Goal: Task Accomplishment & Management: Manage account settings

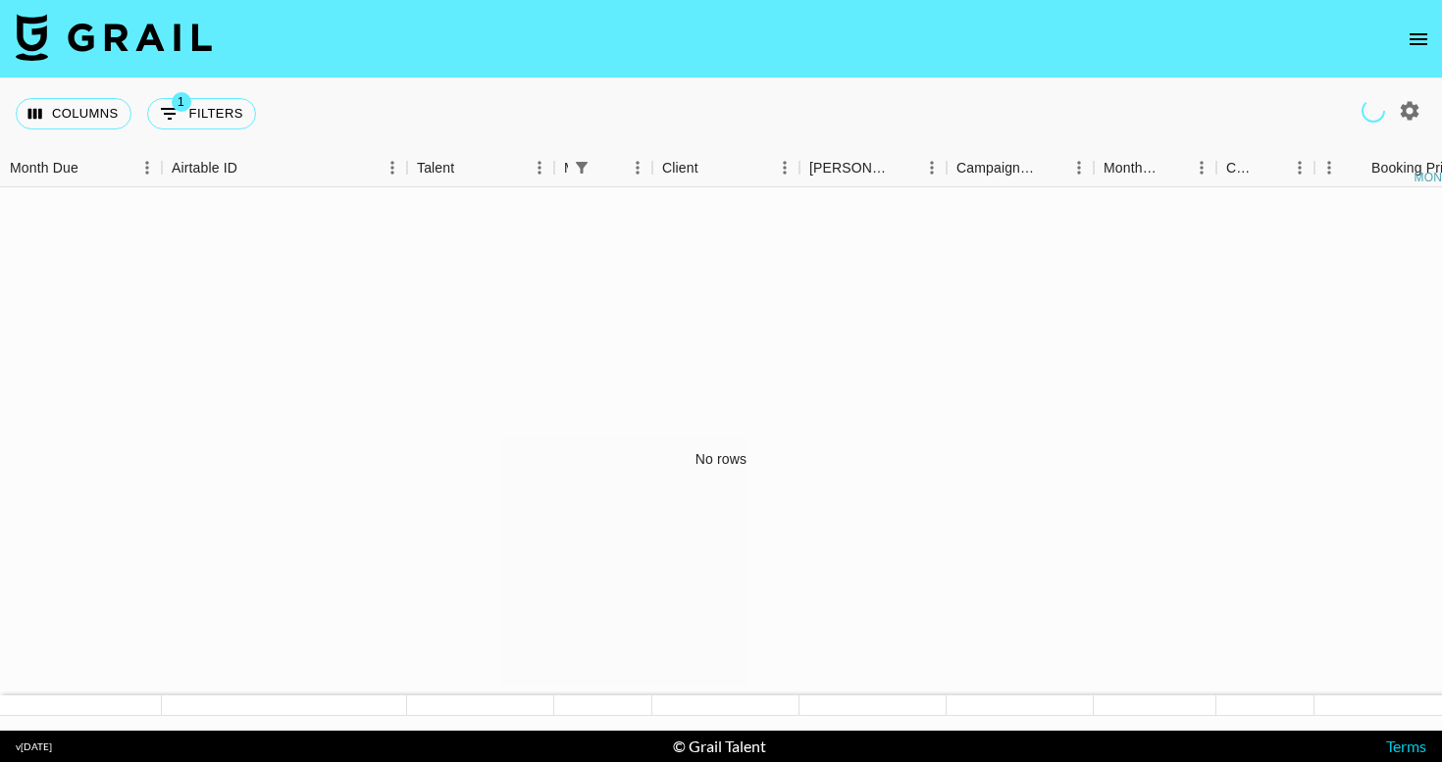
click at [1415, 36] on icon "open drawer" at bounding box center [1419, 39] width 24 height 24
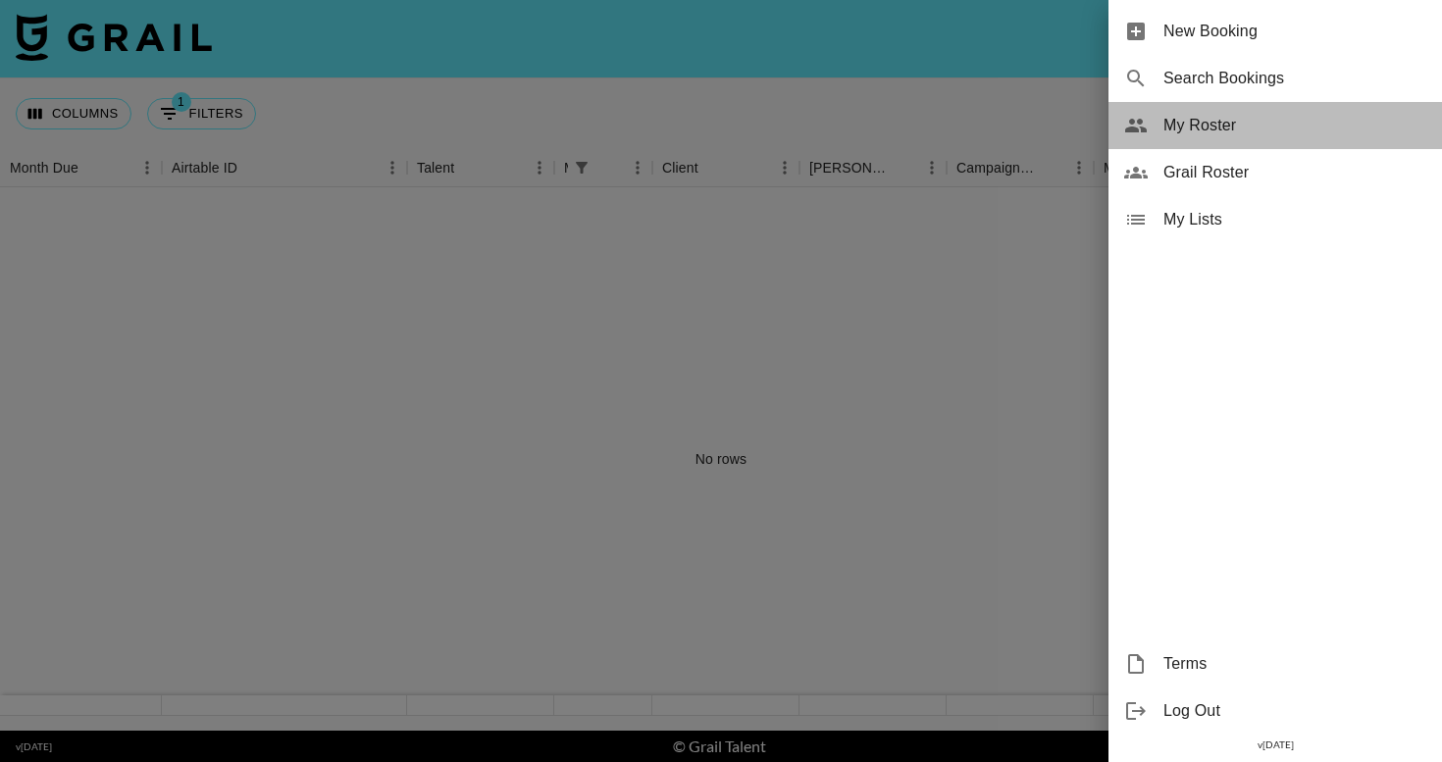
click at [1206, 129] on span "My Roster" at bounding box center [1295, 126] width 263 height 24
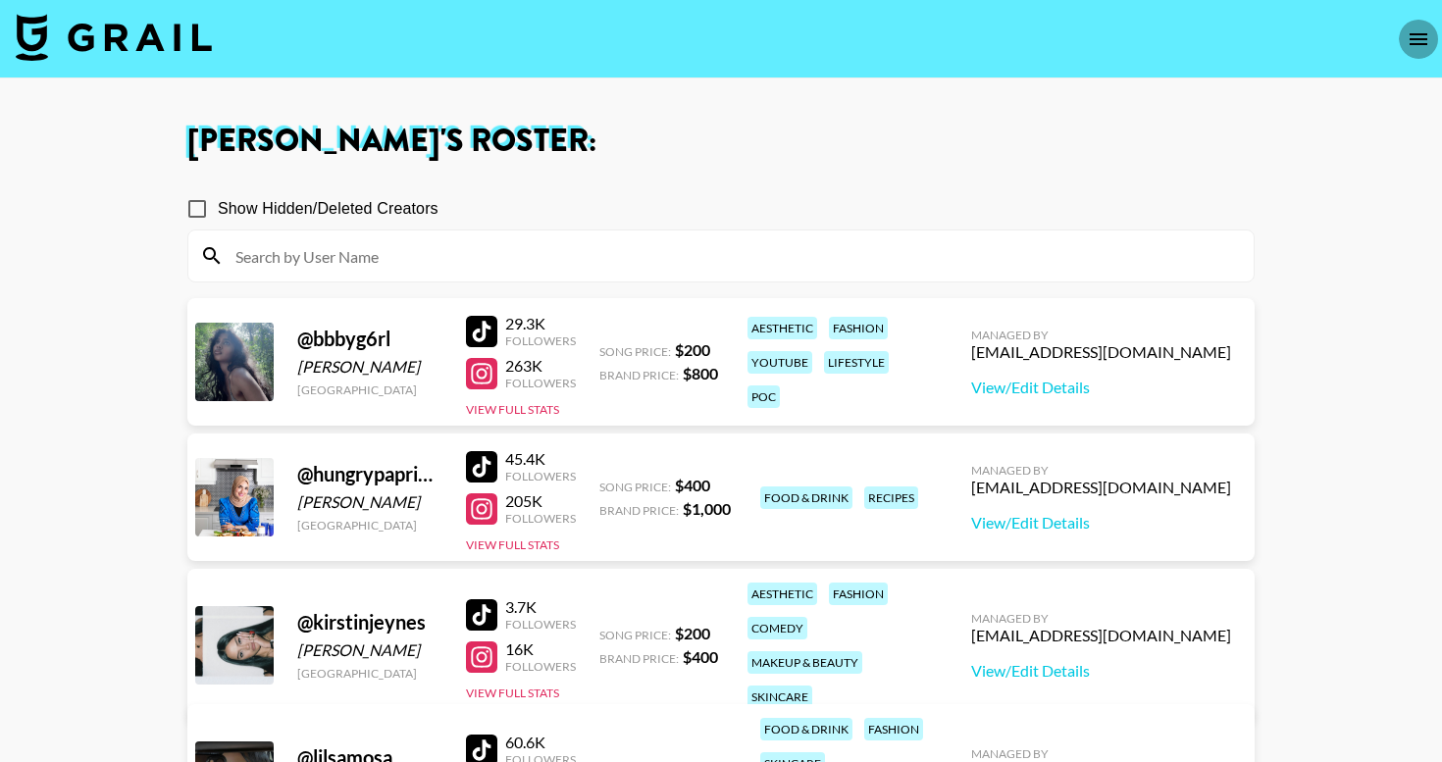
click at [1414, 36] on icon "open drawer" at bounding box center [1419, 39] width 24 height 24
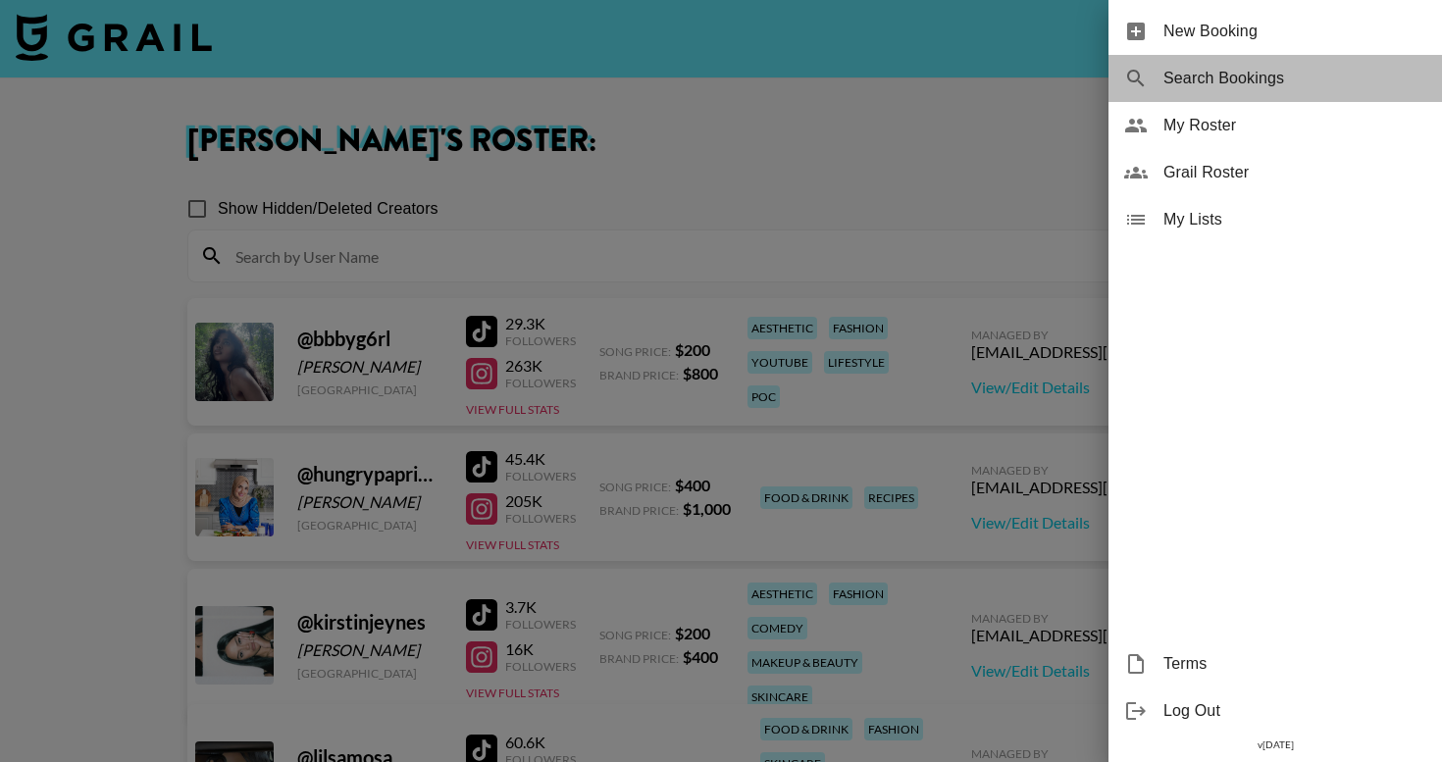
click at [1248, 89] on span "Search Bookings" at bounding box center [1295, 79] width 263 height 24
select select "id"
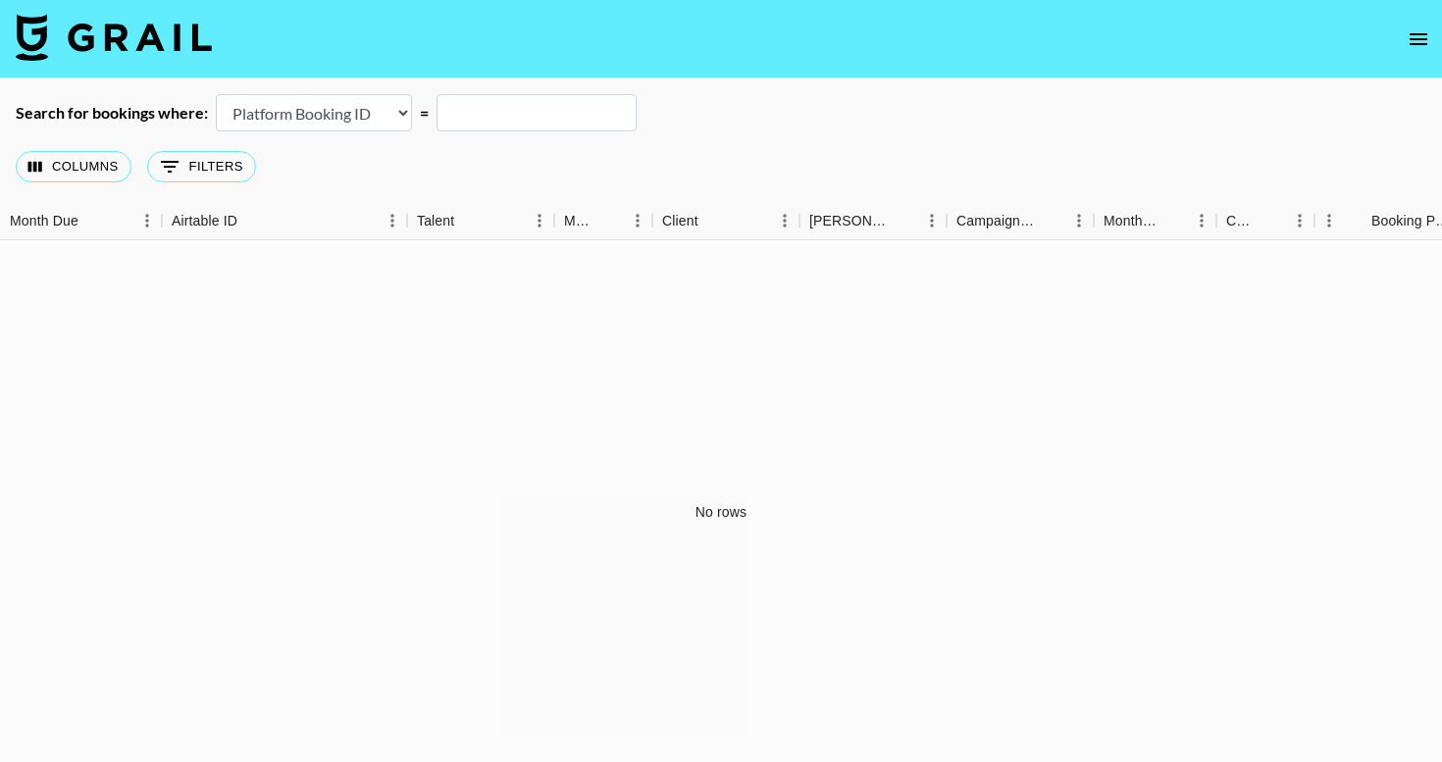
click at [1419, 36] on icon "open drawer" at bounding box center [1419, 39] width 24 height 24
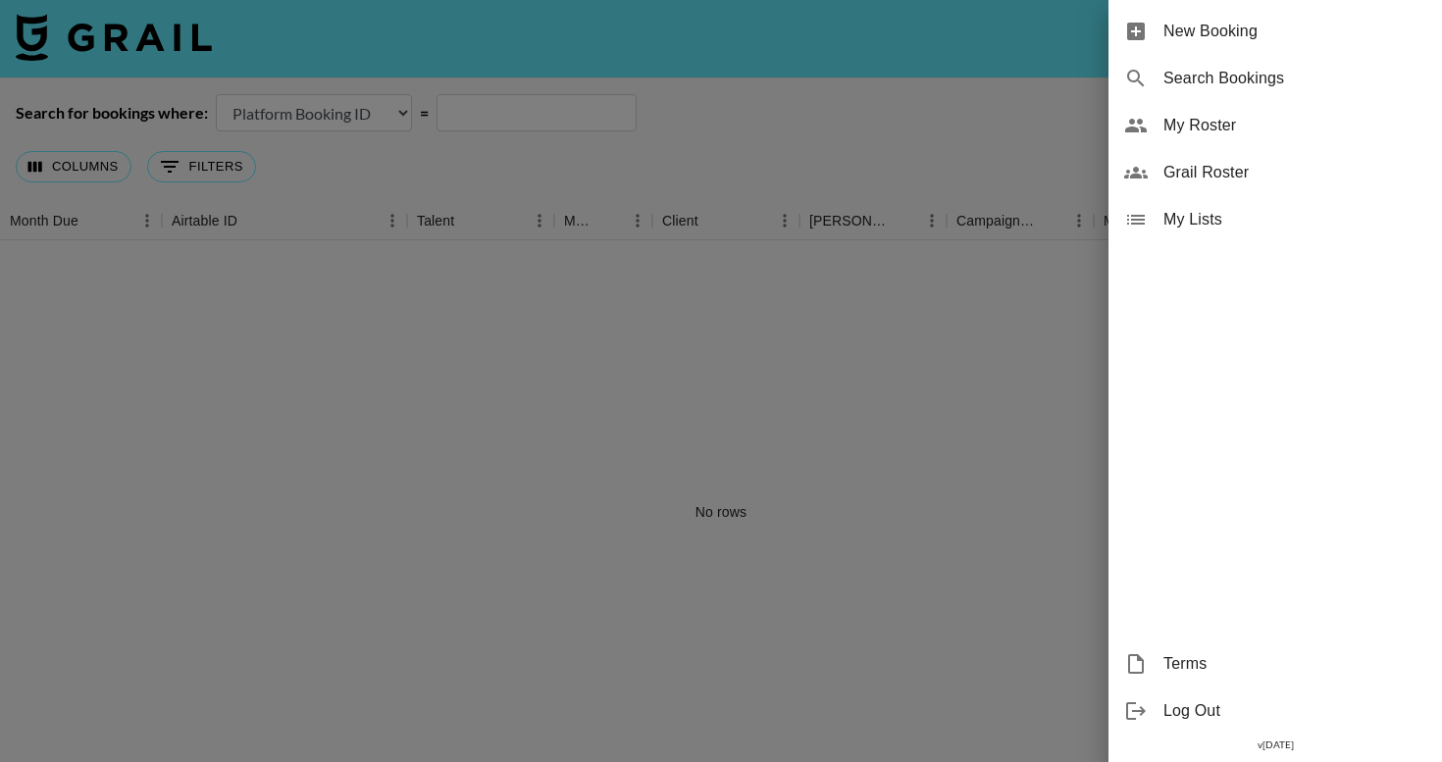
click at [1242, 49] on div "New Booking" at bounding box center [1276, 31] width 334 height 47
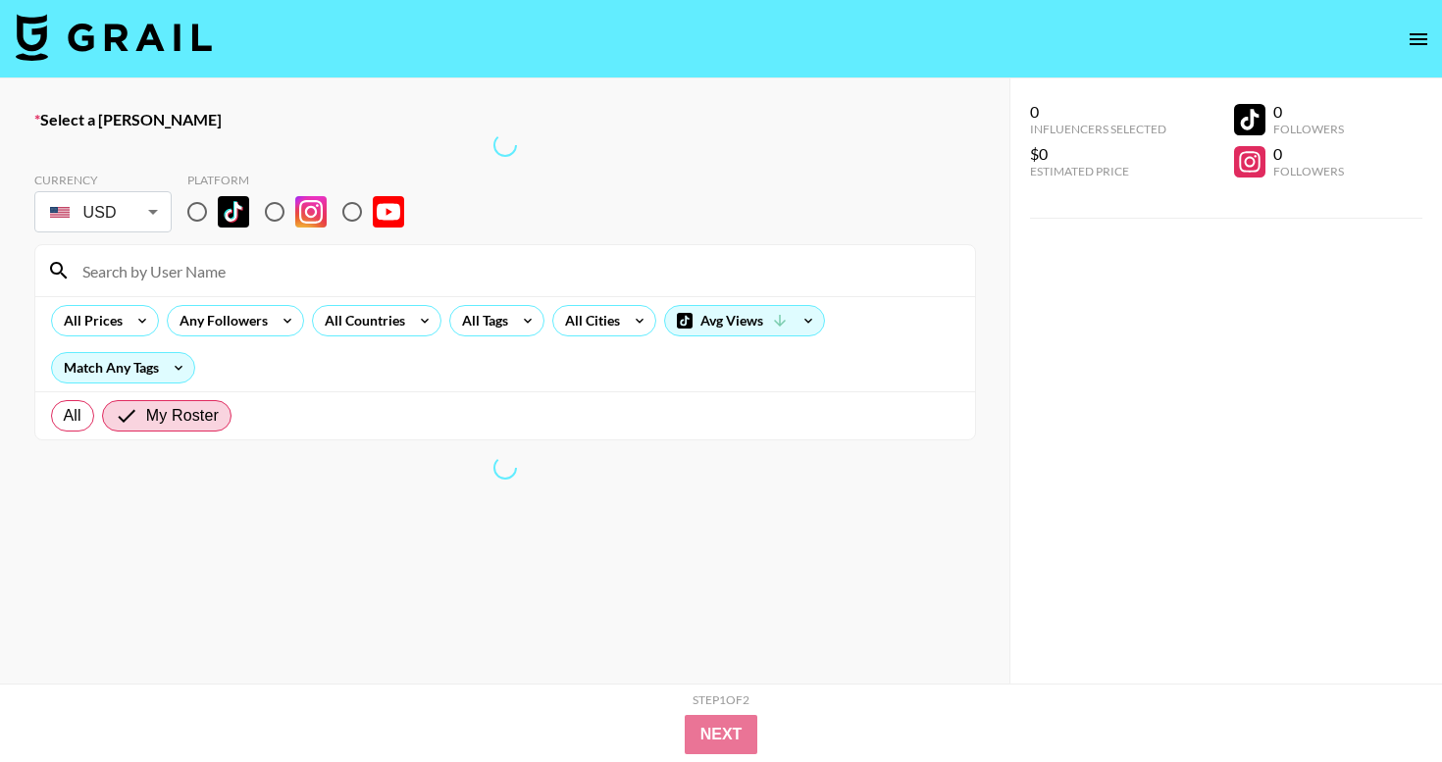
click at [1419, 32] on icon "open drawer" at bounding box center [1419, 39] width 24 height 24
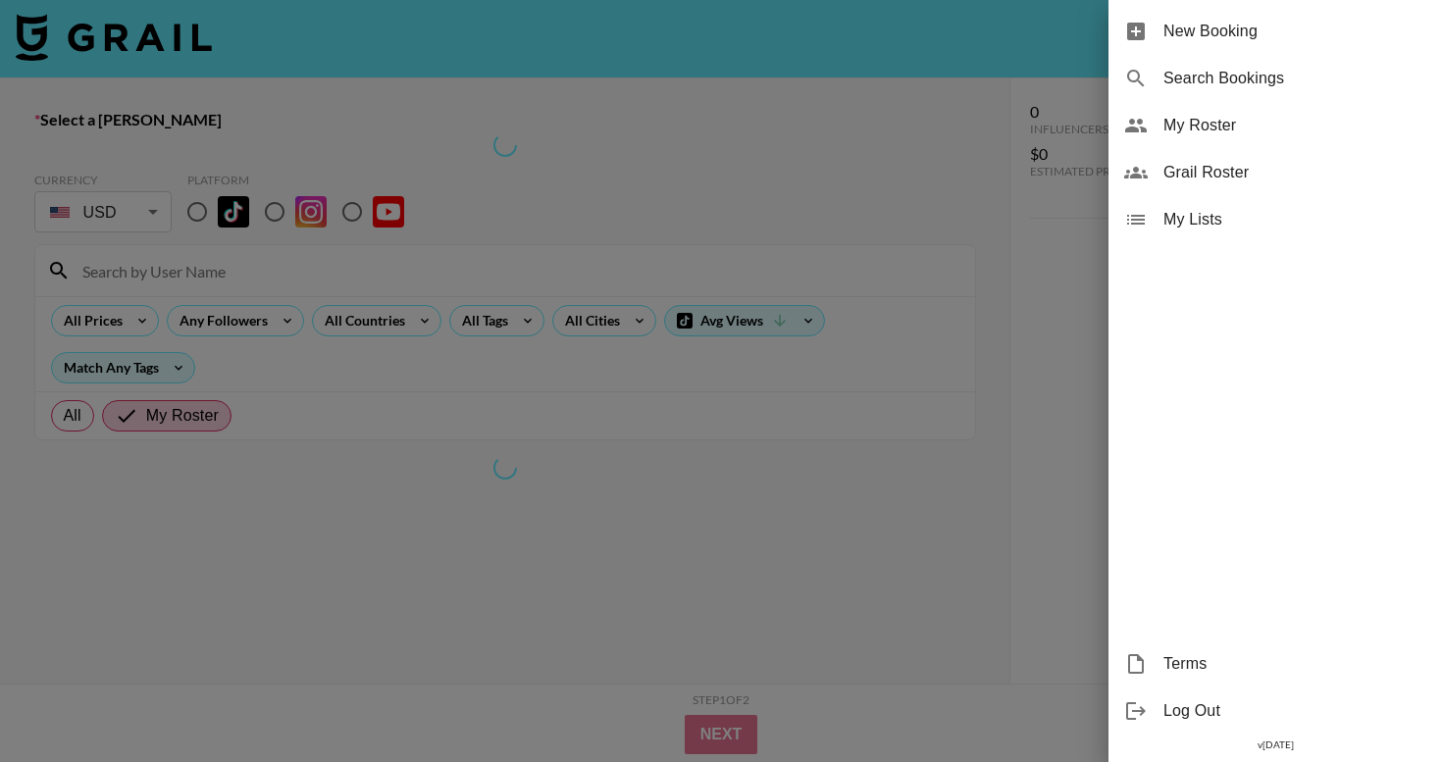
click at [1203, 225] on span "My Lists" at bounding box center [1295, 220] width 263 height 24
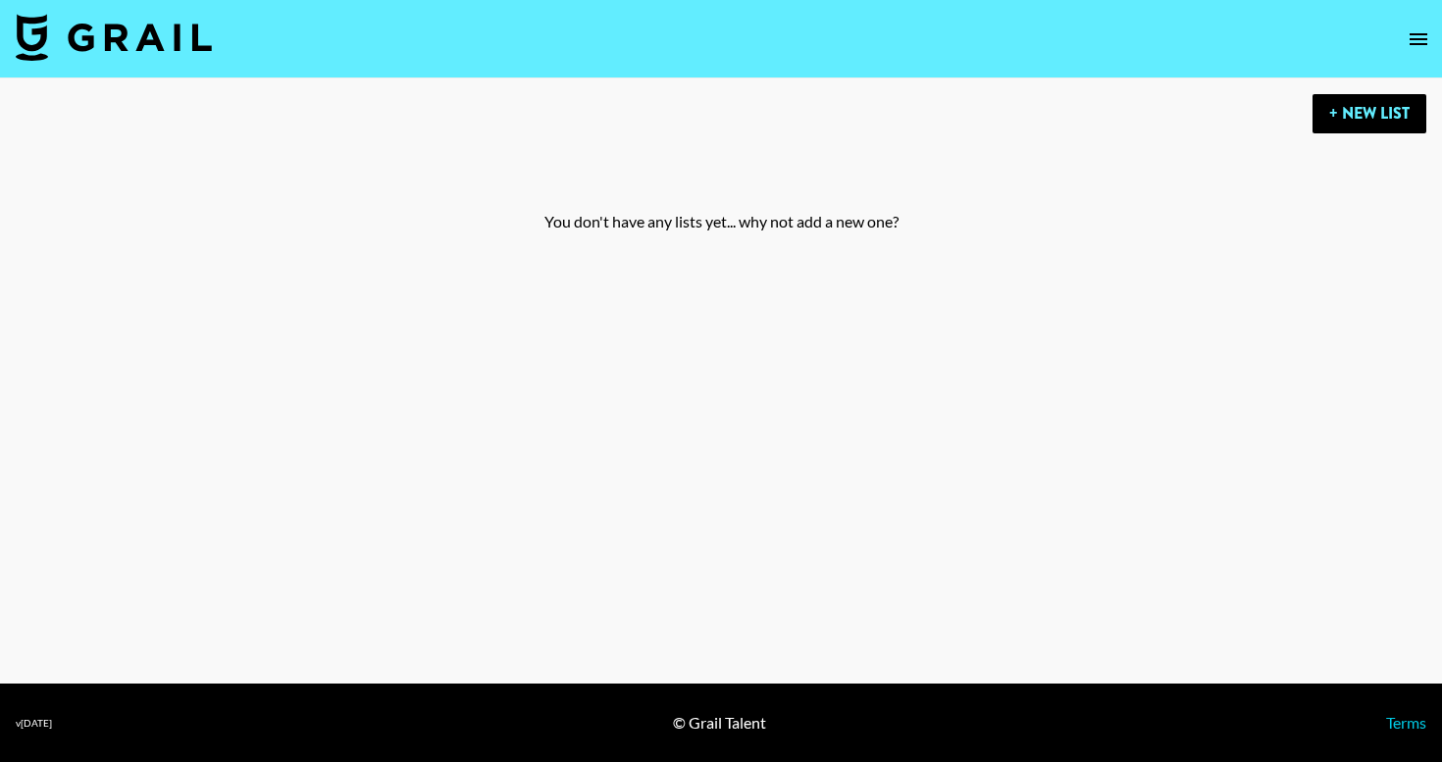
click at [197, 192] on div "You don't have any lists yet... why not add a new one?" at bounding box center [721, 221] width 1411 height 145
click at [152, 37] on img at bounding box center [114, 37] width 196 height 47
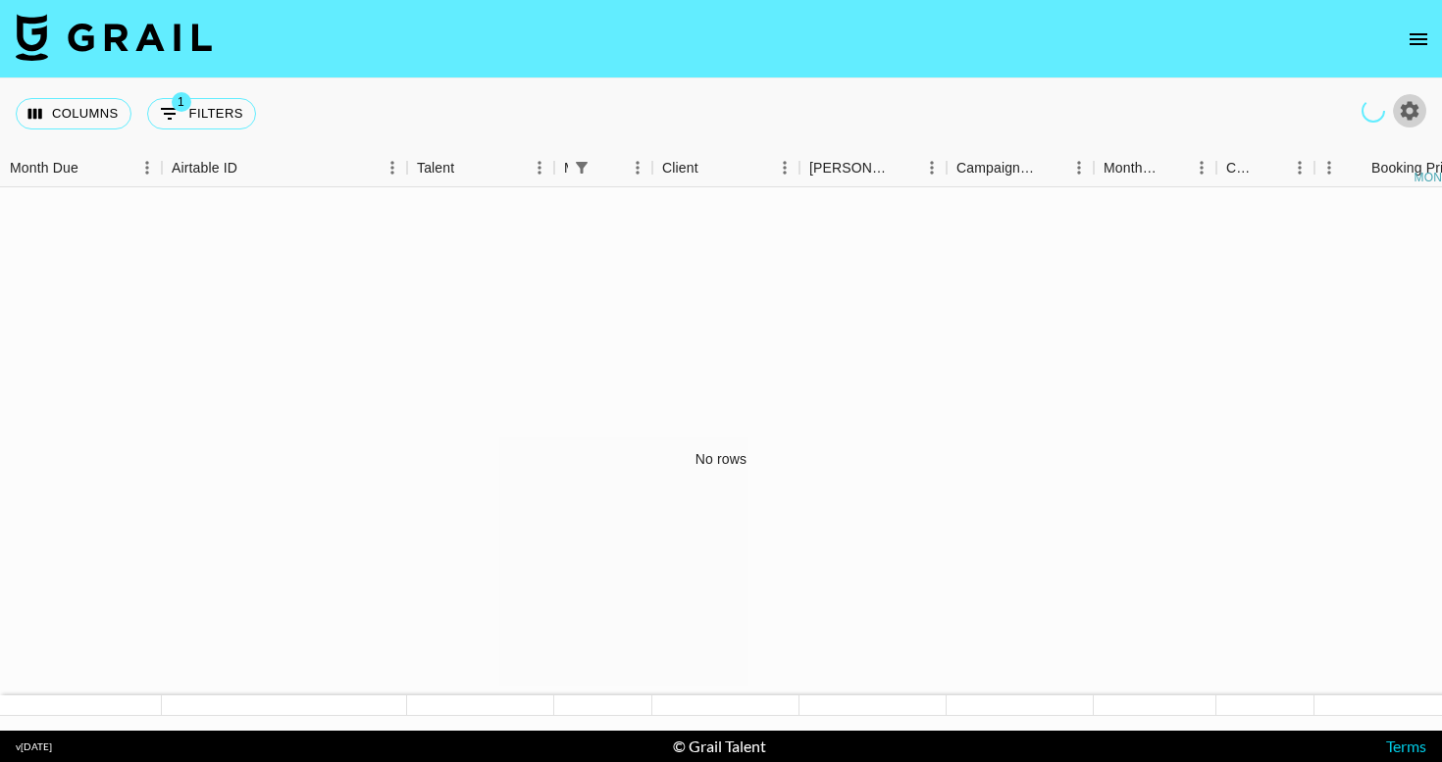
click at [1411, 112] on icon "button" at bounding box center [1410, 111] width 24 height 24
select select "[DATE]"
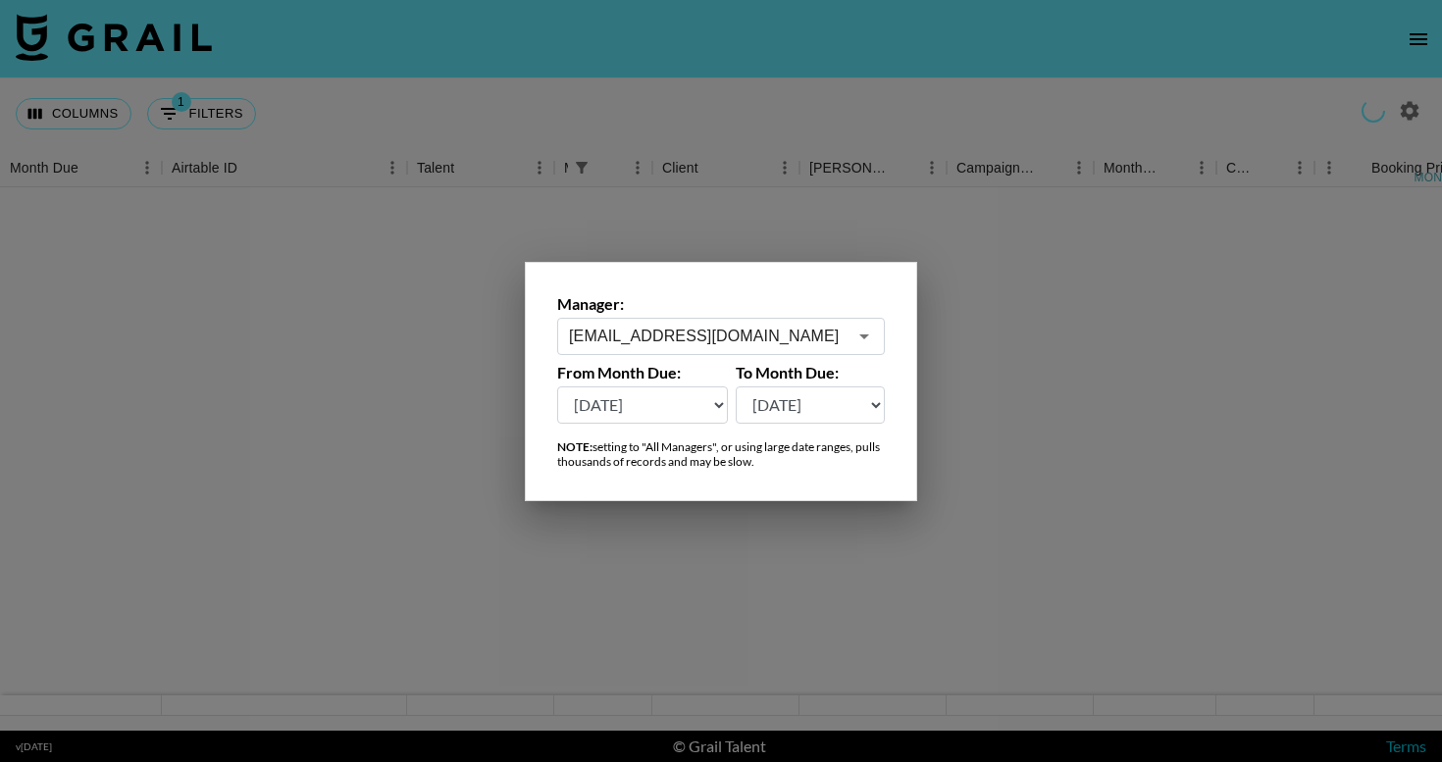
click at [1290, 235] on div at bounding box center [721, 381] width 1442 height 762
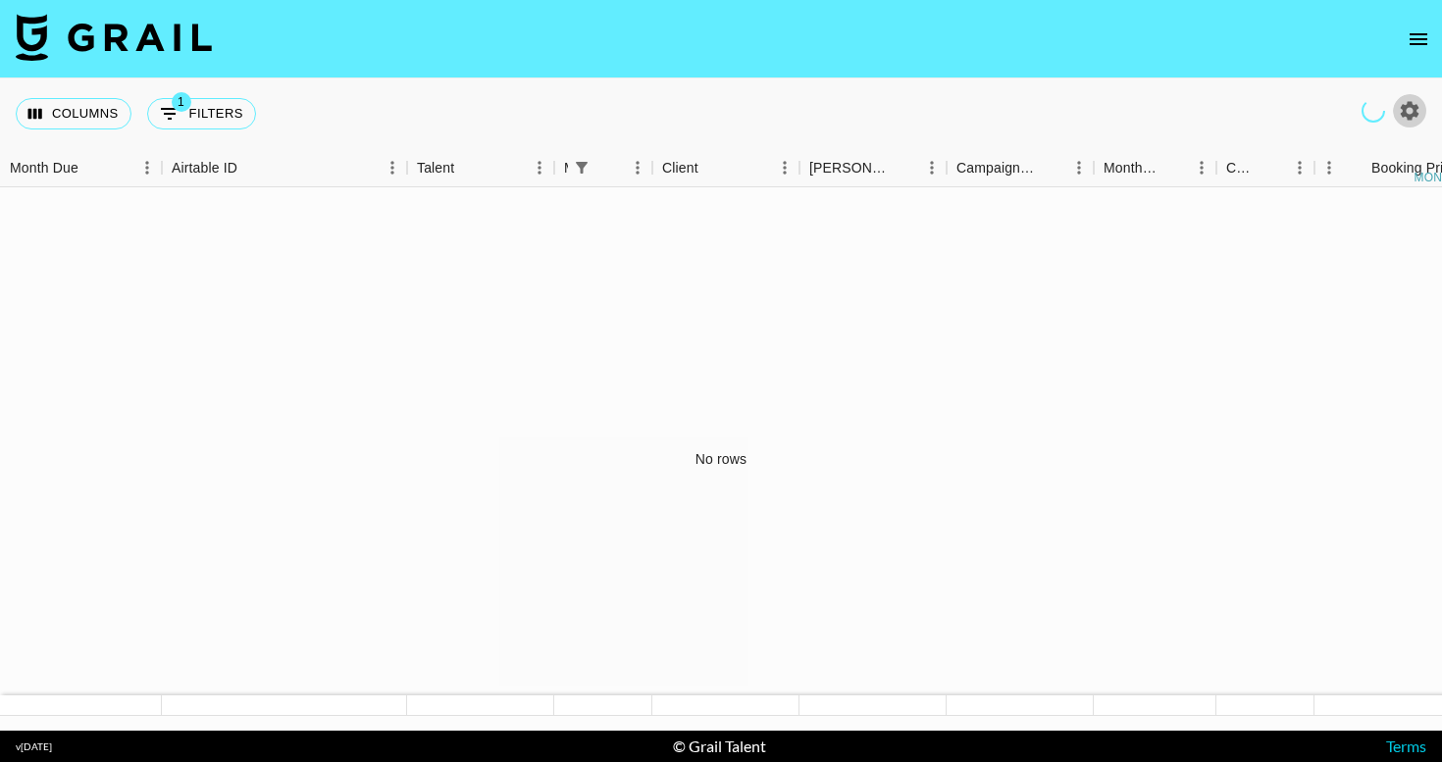
click at [1409, 111] on icon "button" at bounding box center [1410, 111] width 24 height 24
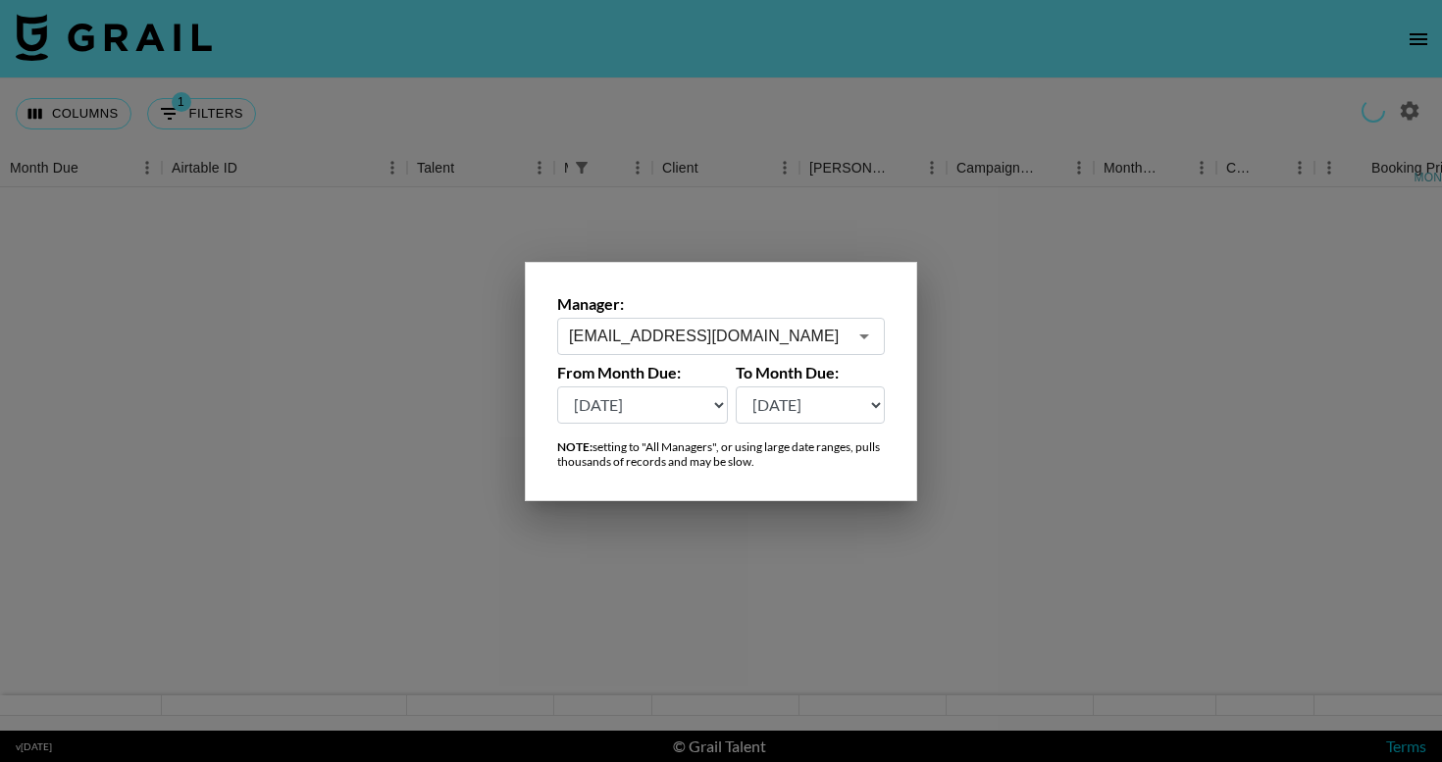
click at [672, 412] on select "[DATE] [DATE] '[DATE] May '[DATE] Mar '[DATE] Jan '[DATE] Nov '[DATE] Sep '[DAT…" at bounding box center [642, 405] width 171 height 37
select select "[DATE]"
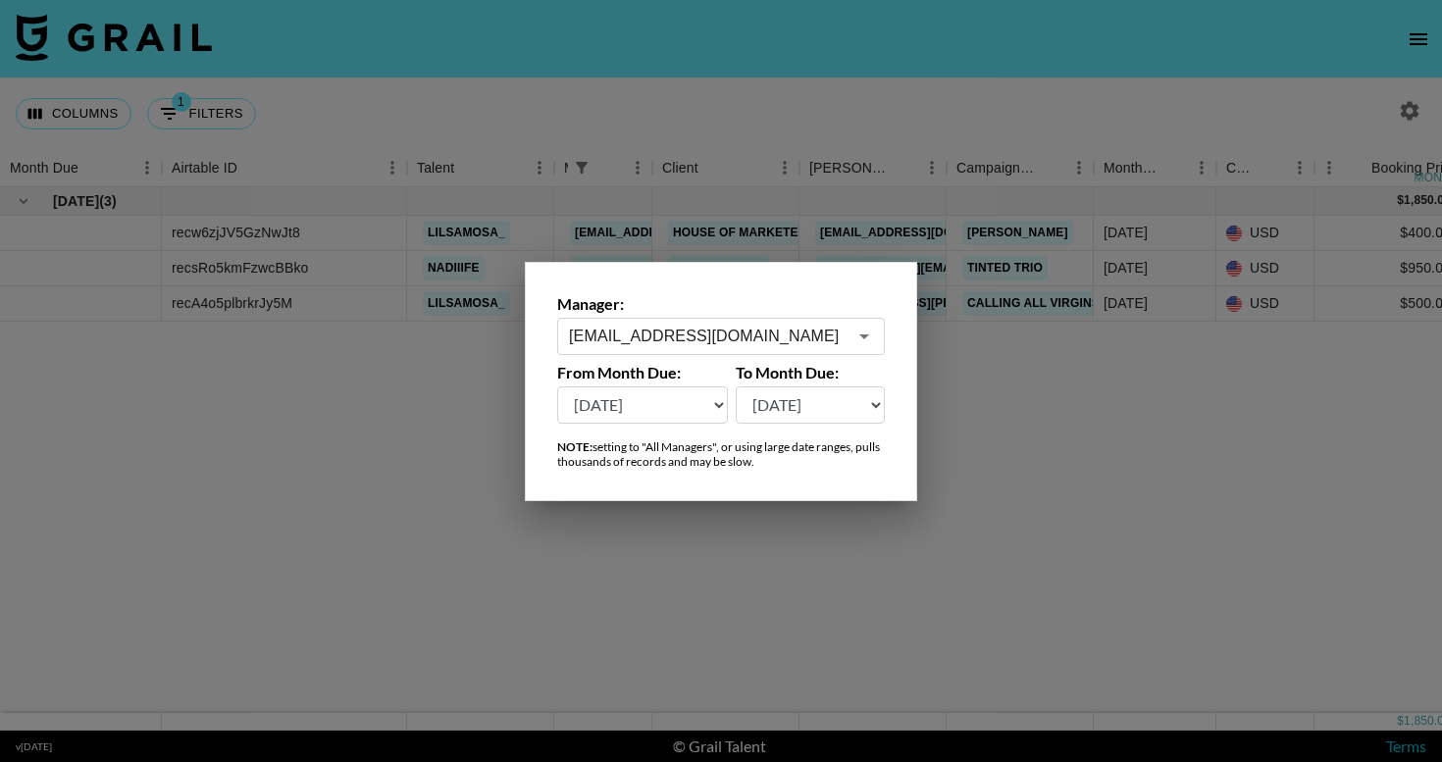
click at [957, 474] on div at bounding box center [721, 381] width 1442 height 762
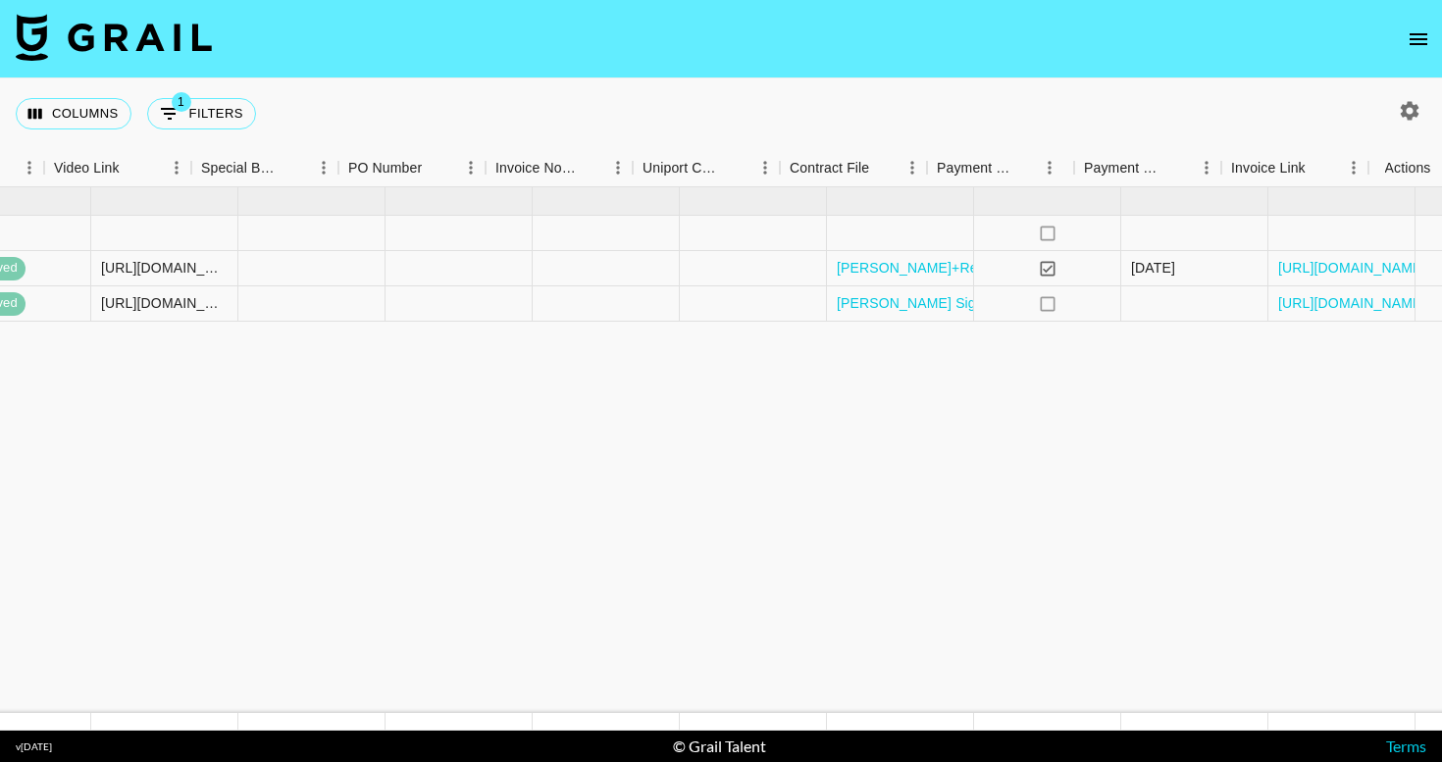
scroll to position [0, 1815]
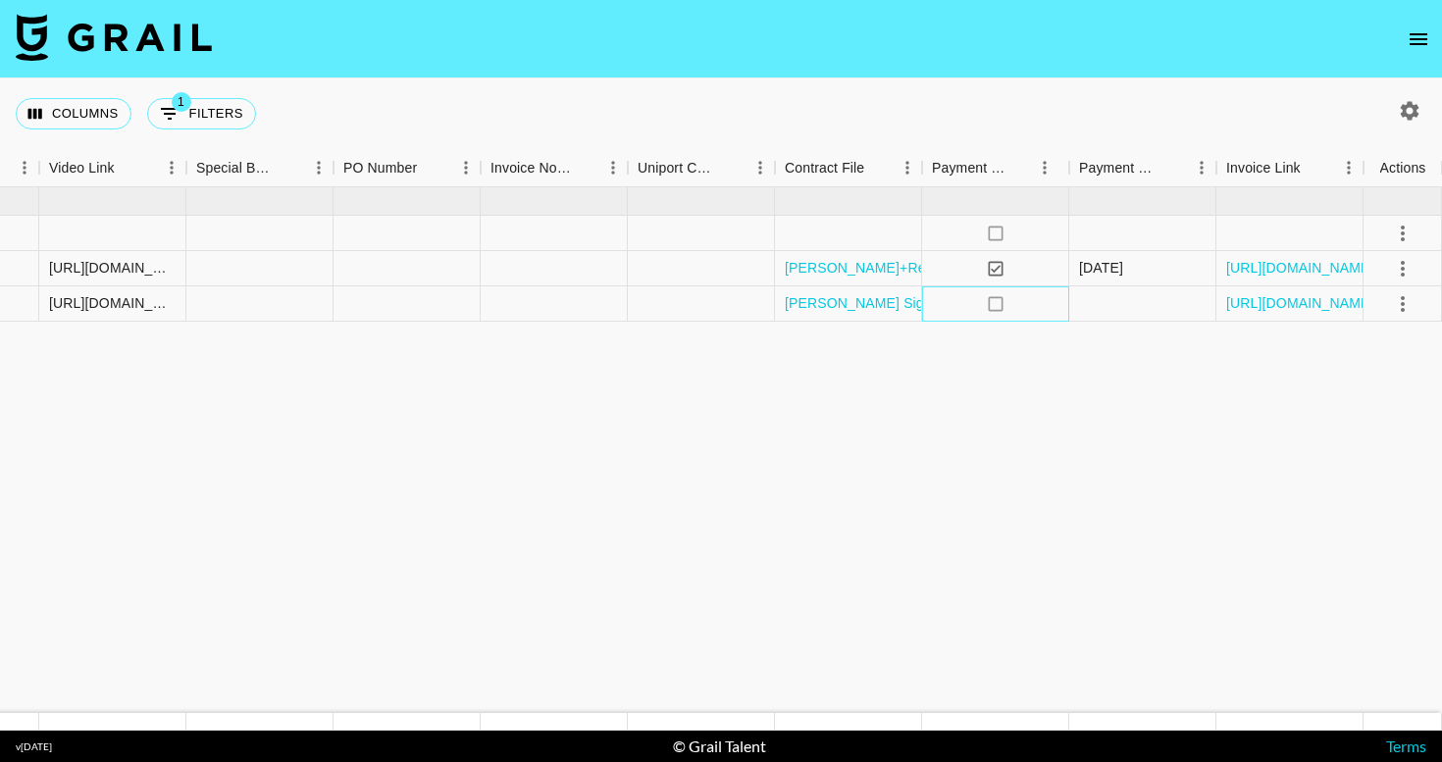
click at [988, 305] on icon at bounding box center [995, 303] width 15 height 15
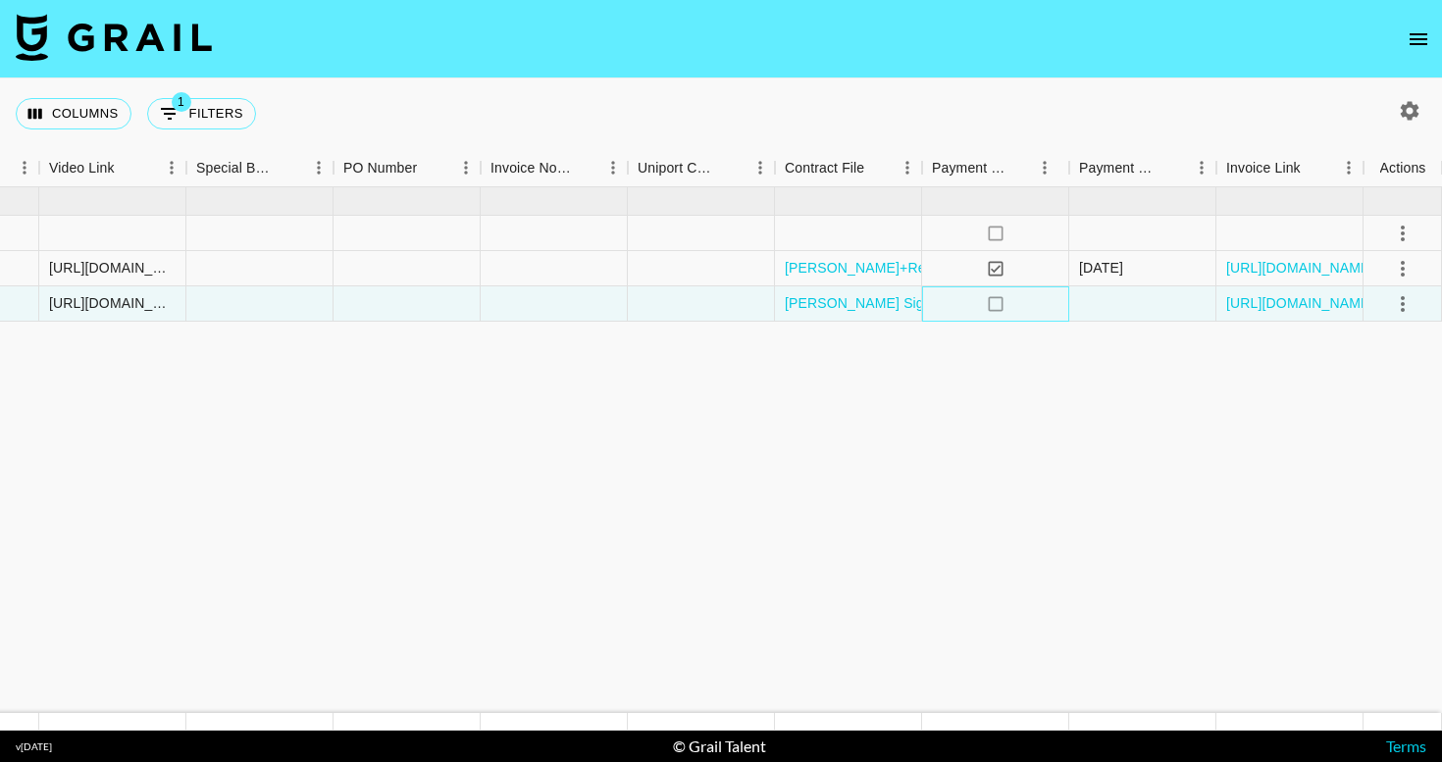
click at [996, 306] on icon "no" at bounding box center [996, 304] width 20 height 20
click at [1403, 306] on icon "select merge strategy" at bounding box center [1403, 304] width 24 height 24
click at [1286, 301] on link "[URL][DOMAIN_NAME]" at bounding box center [1300, 303] width 148 height 20
